Goal: Task Accomplishment & Management: Use online tool/utility

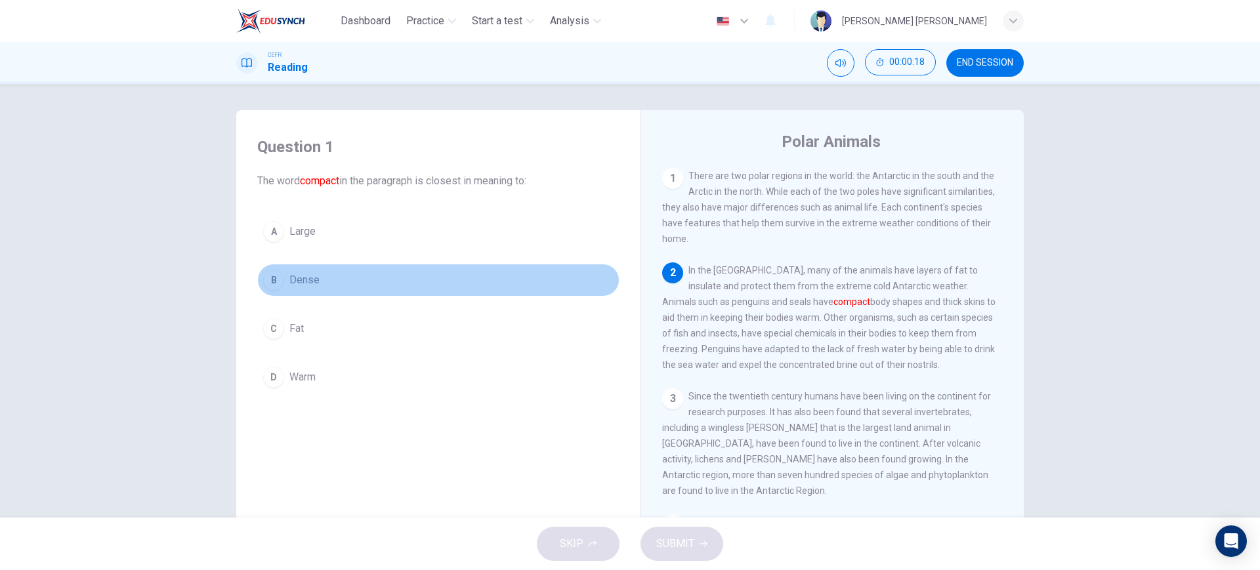
click at [365, 278] on button "B Dense" at bounding box center [438, 280] width 362 height 33
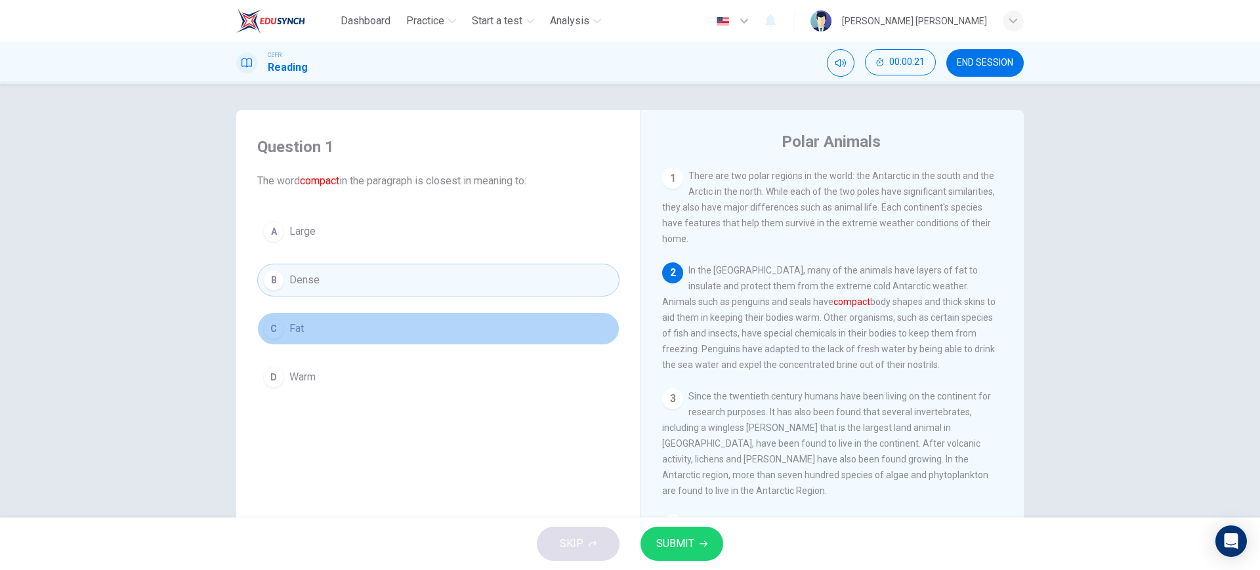
click at [321, 342] on button "C Fat" at bounding box center [438, 328] width 362 height 33
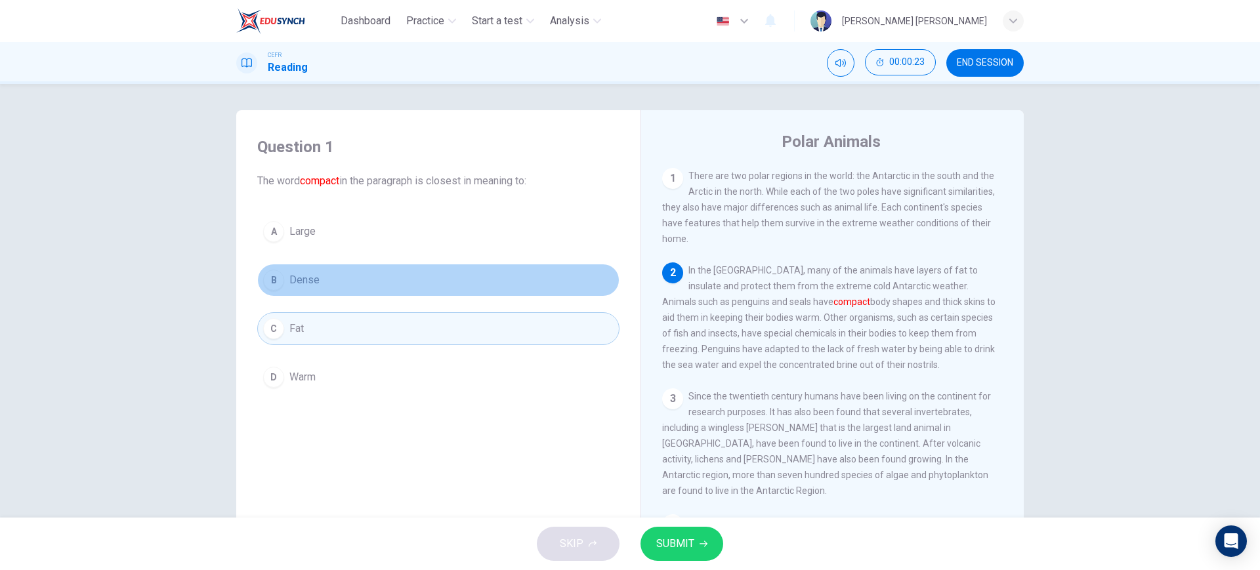
click at [355, 275] on button "B Dense" at bounding box center [438, 280] width 362 height 33
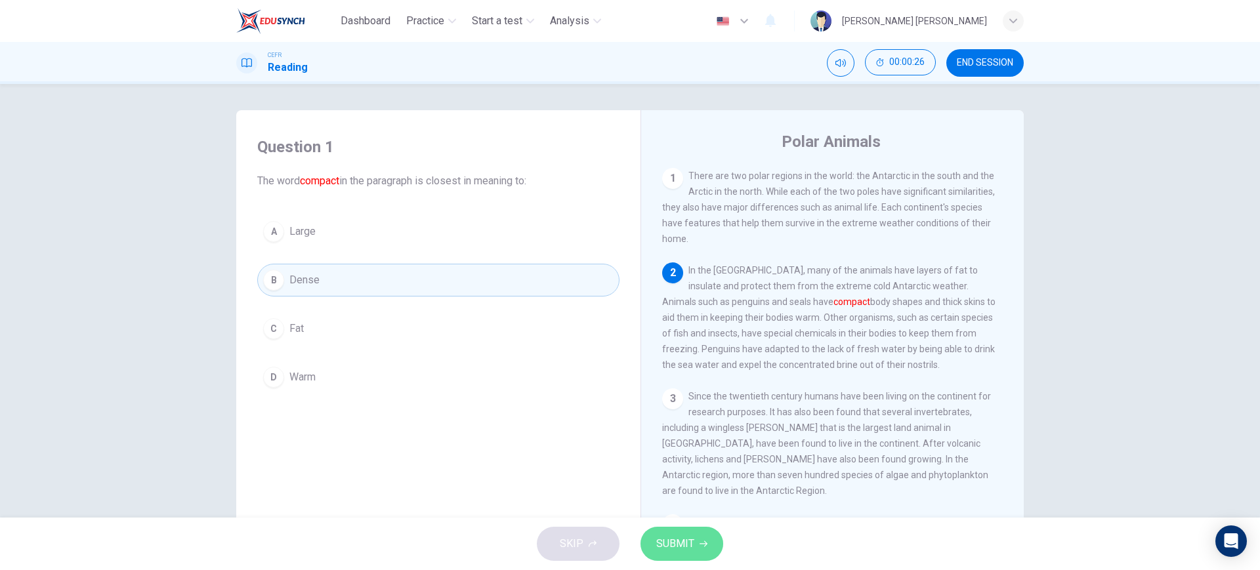
click at [676, 539] on span "SUBMIT" at bounding box center [675, 544] width 38 height 18
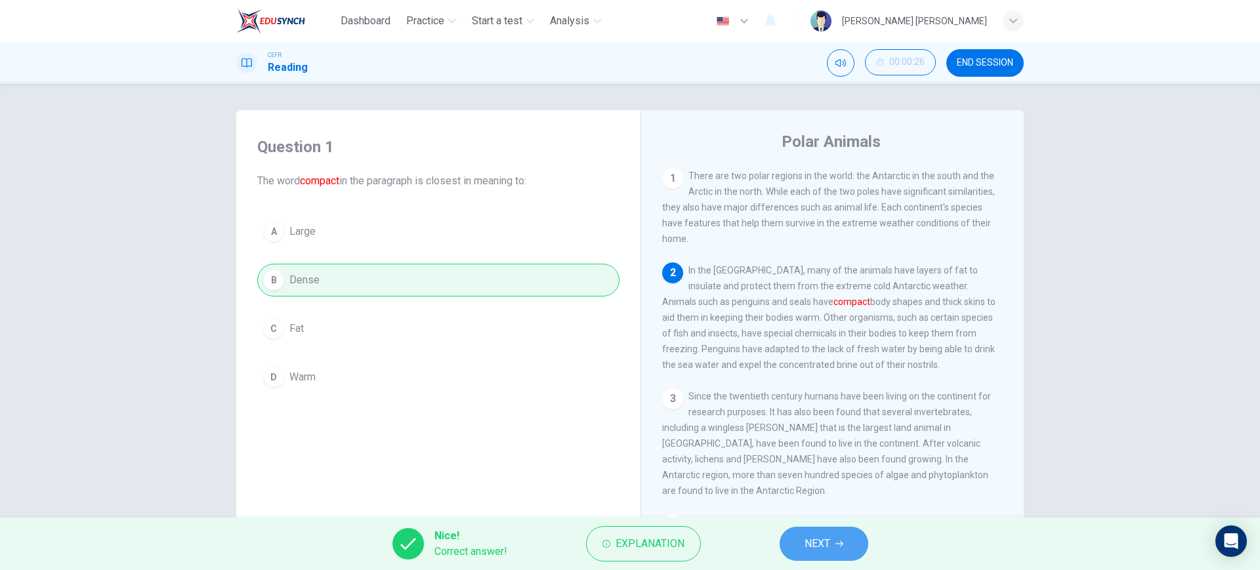
click at [840, 547] on icon "button" at bounding box center [839, 544] width 8 height 8
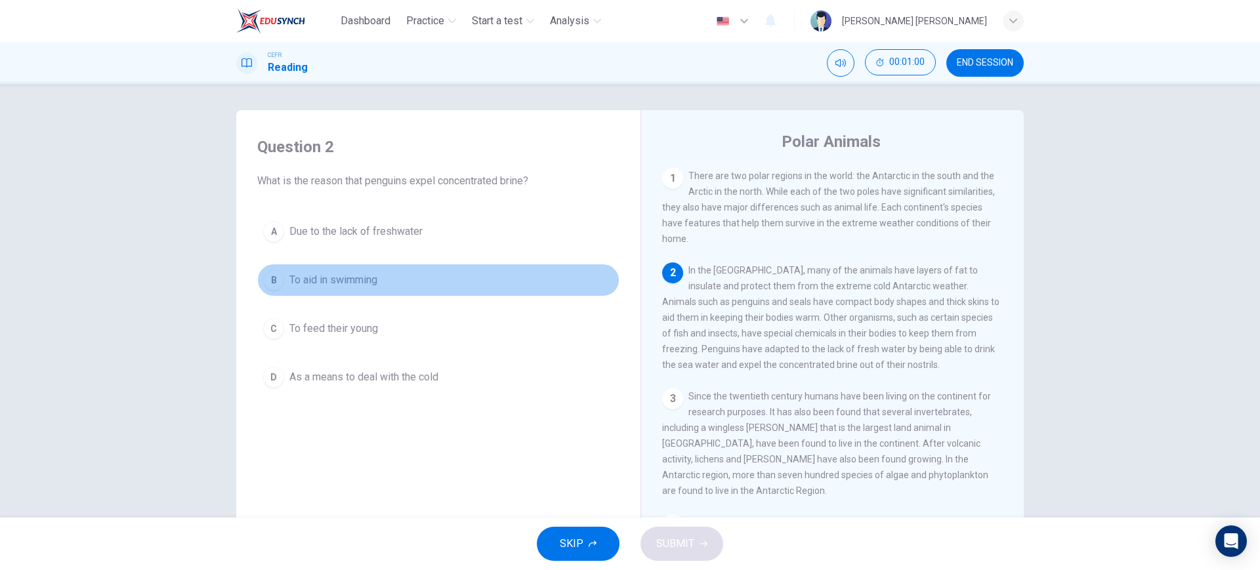
click at [381, 279] on button "B To aid in swimming" at bounding box center [438, 280] width 362 height 33
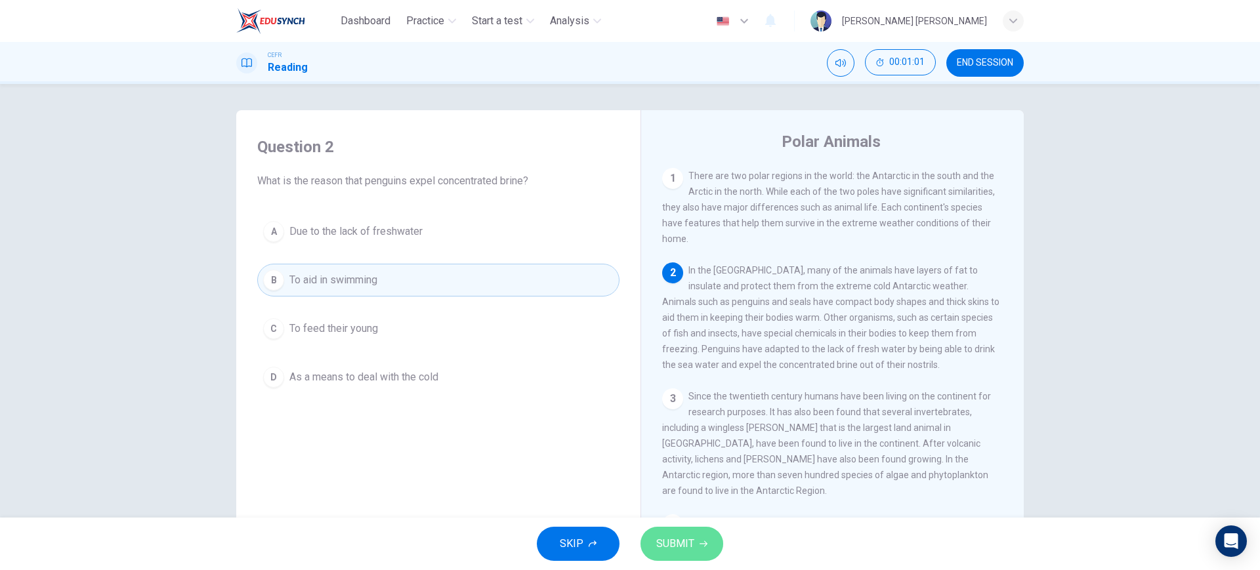
click at [668, 533] on button "SUBMIT" at bounding box center [681, 544] width 83 height 34
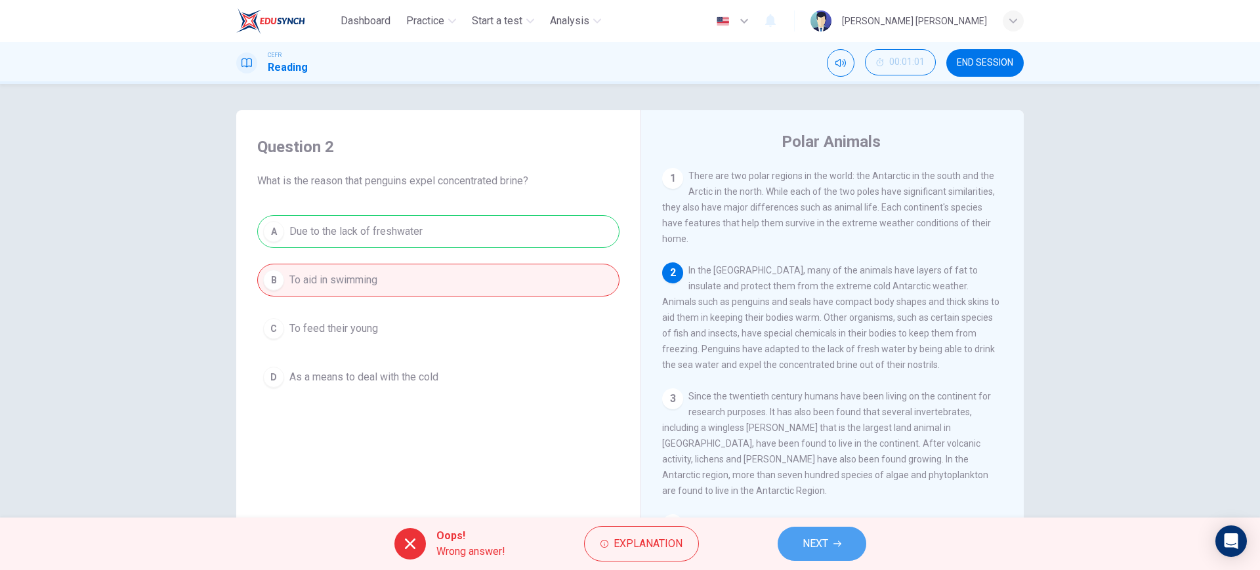
click at [801, 543] on button "NEXT" at bounding box center [821, 544] width 89 height 34
